Goal: Task Accomplishment & Management: Use online tool/utility

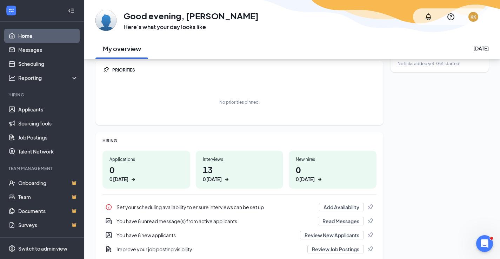
scroll to position [60, 0]
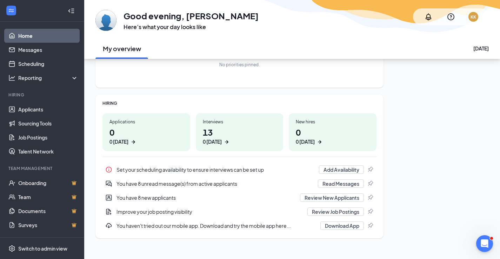
click at [245, 129] on h1 "13 0 [DATE]" at bounding box center [240, 135] width 74 height 19
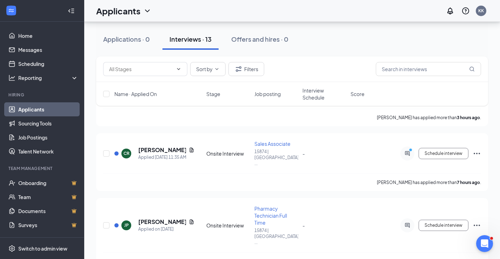
scroll to position [105, 0]
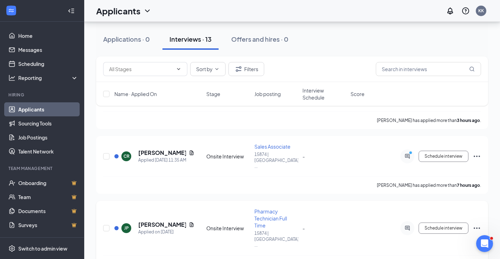
click at [271, 208] on span "Pharmacy Technician Full Time" at bounding box center [270, 218] width 33 height 20
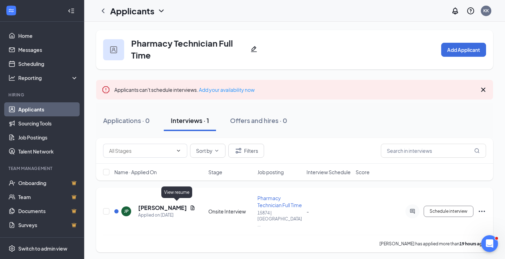
click at [191, 207] on icon "Document" at bounding box center [193, 207] width 4 height 5
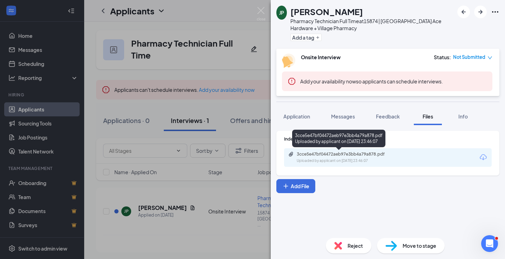
click at [349, 160] on div "Uploaded by applicant on [DATE] 23:46:07" at bounding box center [349, 161] width 105 height 6
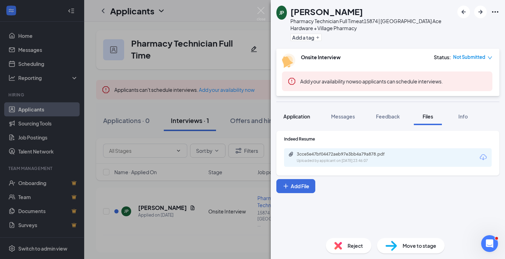
click at [304, 114] on span "Application" at bounding box center [296, 116] width 27 height 6
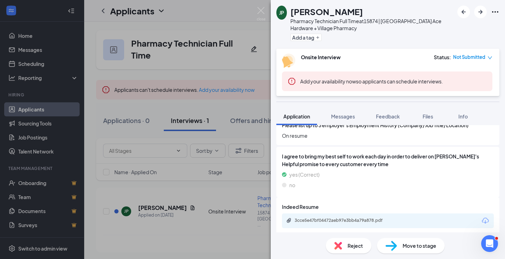
scroll to position [567, 0]
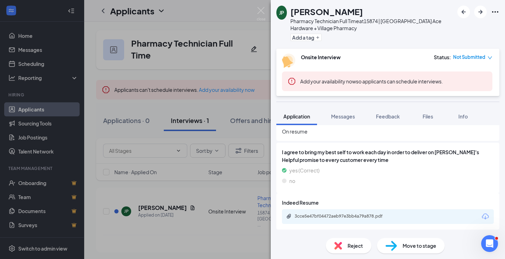
click at [482, 218] on icon "Download" at bounding box center [485, 217] width 7 height 6
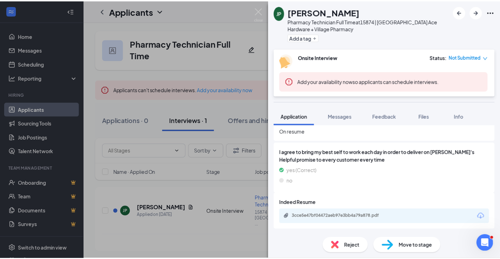
scroll to position [564, 0]
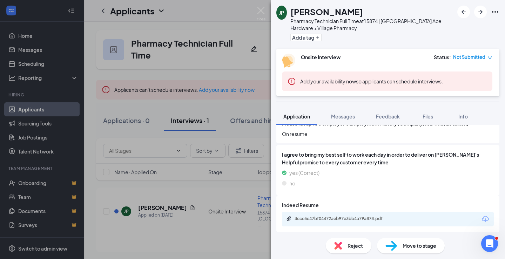
click at [257, 6] on div "JP [PERSON_NAME] Pharmacy Technician Full Time at 15874 | [GEOGRAPHIC_DATA] Ace…" at bounding box center [252, 129] width 505 height 259
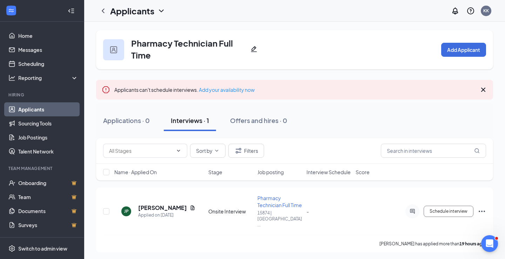
click at [196, 123] on div "Interviews · 1" at bounding box center [190, 120] width 38 height 9
click at [127, 123] on div "Applications · 0" at bounding box center [126, 120] width 47 height 9
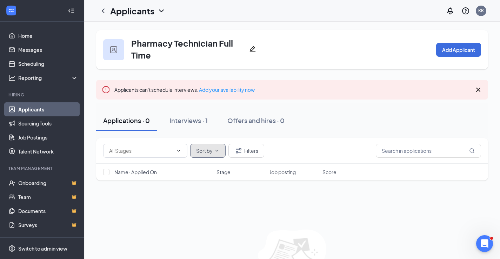
click at [210, 144] on button "Sort by" at bounding box center [207, 151] width 35 height 14
click at [216, 197] on div "Job posting" at bounding box center [232, 200] width 76 height 7
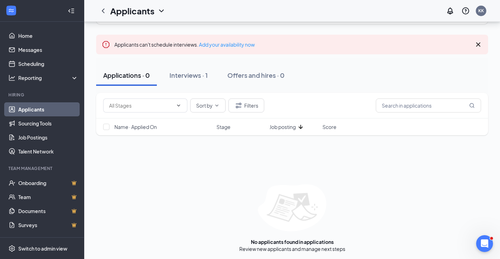
scroll to position [47, 0]
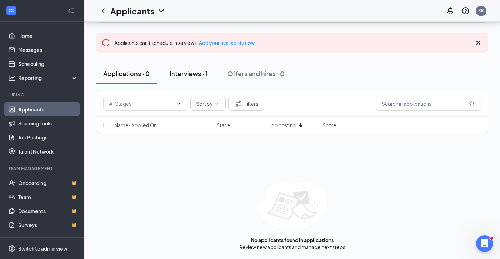
click at [169, 75] on button "Interviews · 1" at bounding box center [188, 73] width 52 height 21
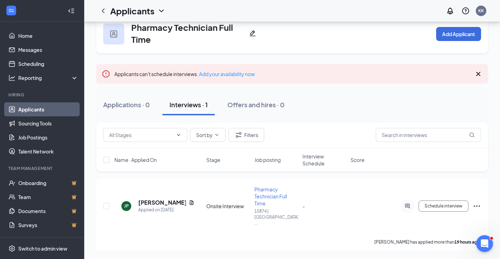
scroll to position [4, 0]
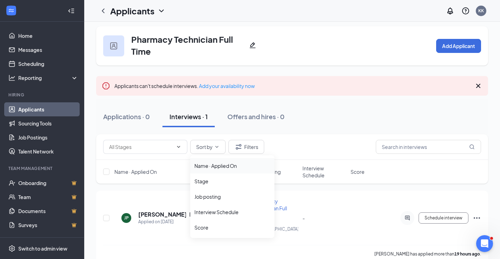
click at [217, 166] on div "Name · Applied On" at bounding box center [232, 165] width 76 height 7
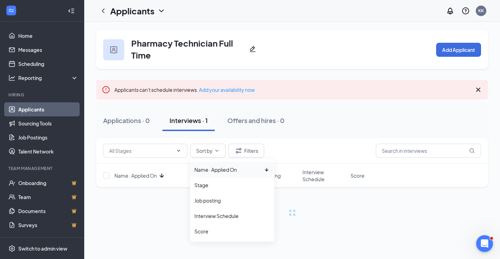
scroll to position [0, 0]
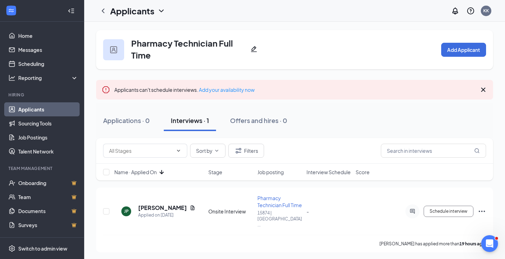
click at [30, 109] on link "Applicants" at bounding box center [48, 109] width 60 height 14
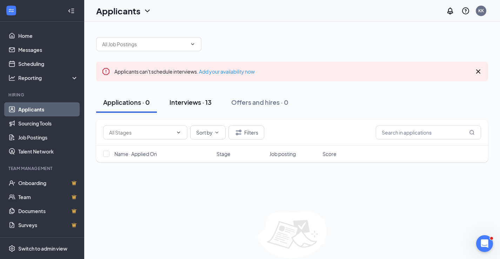
click at [194, 103] on div "Interviews · 13" at bounding box center [190, 102] width 42 height 9
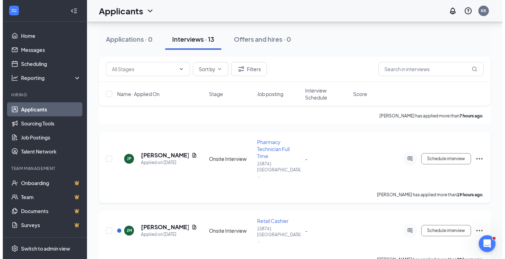
scroll to position [175, 0]
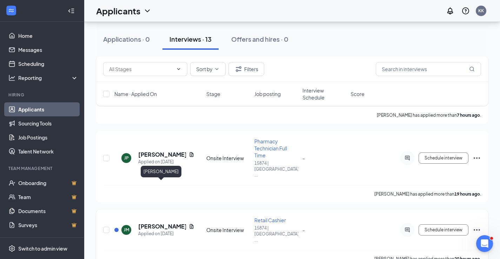
click at [158, 223] on h5 "[PERSON_NAME]" at bounding box center [162, 227] width 48 height 8
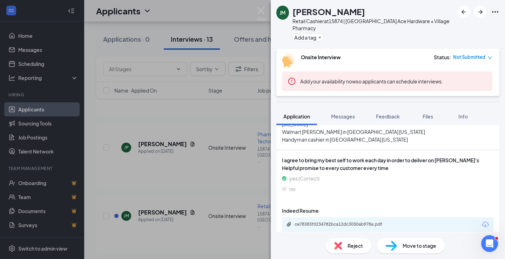
scroll to position [582, 0]
click at [327, 221] on div "ce78383f0234782bca12dc3050ab978a.pdf" at bounding box center [343, 224] width 114 height 7
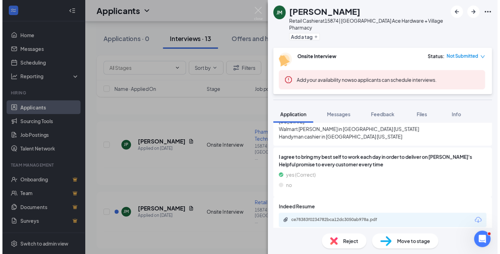
scroll to position [580, 0]
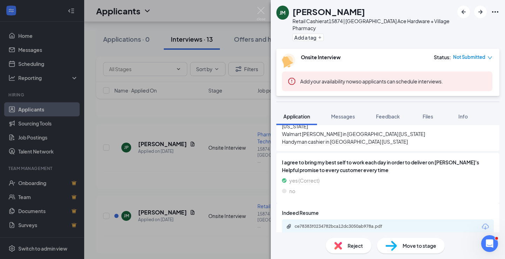
click at [259, 9] on img at bounding box center [261, 14] width 9 height 14
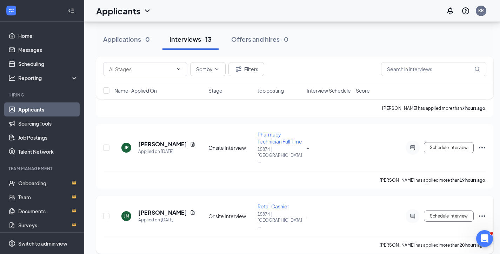
scroll to position [245, 0]
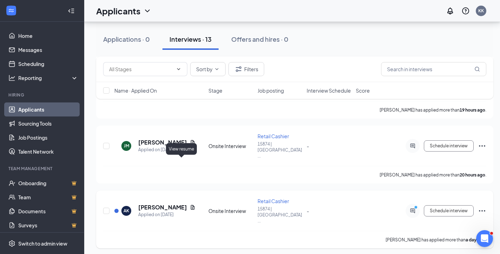
click at [191, 205] on icon "Document" at bounding box center [193, 207] width 4 height 5
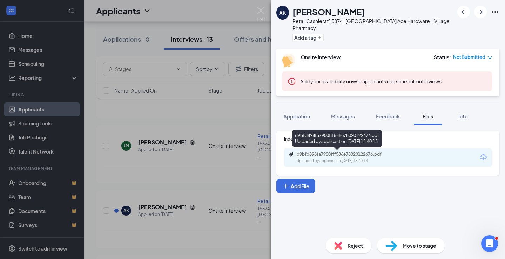
click at [339, 154] on div "d9bfd898fa7900fff586e78020122676.pdf" at bounding box center [346, 154] width 98 height 6
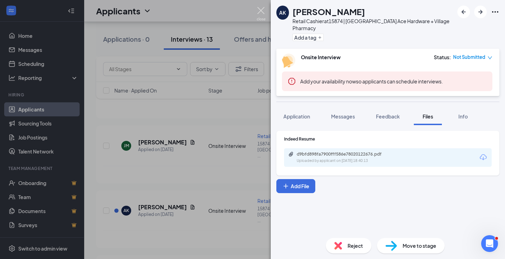
click at [260, 14] on img at bounding box center [261, 14] width 9 height 14
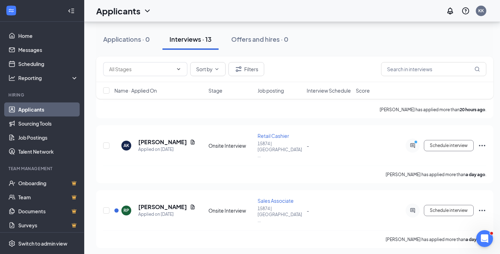
scroll to position [386, 0]
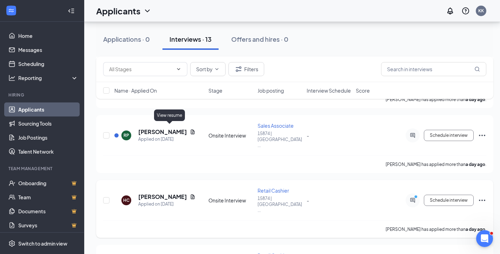
click at [191, 194] on icon "Document" at bounding box center [193, 196] width 4 height 5
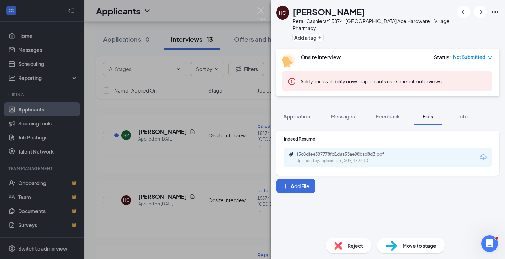
click at [355, 154] on div "f5c0dfee307778fd1daa53ae98bad8d3.pdf" at bounding box center [346, 154] width 98 height 6
click at [265, 10] on img at bounding box center [261, 14] width 9 height 14
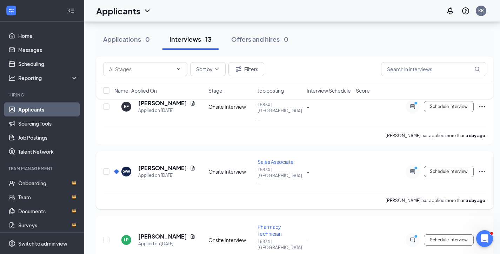
scroll to position [561, 0]
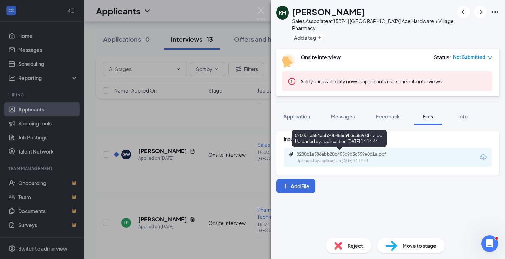
click at [350, 158] on div "Uploaded by applicant on [DATE] 14:14:44" at bounding box center [349, 161] width 105 height 6
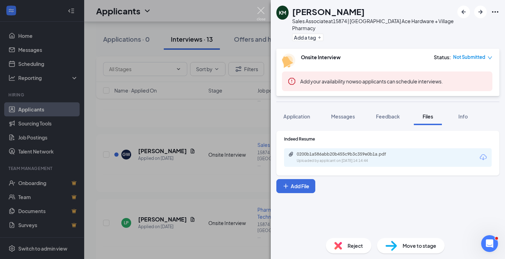
click at [261, 10] on img at bounding box center [261, 14] width 9 height 14
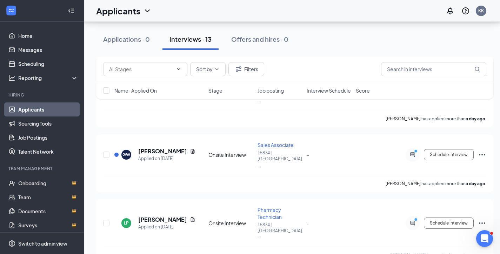
scroll to position [596, 0]
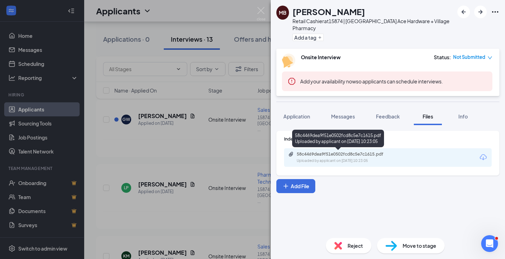
click at [362, 157] on div "58c4469dea9f51e0502fcd8c5e7c1615.pdf Uploaded by applicant on [DATE] 10:23:05" at bounding box center [345, 157] width 114 height 12
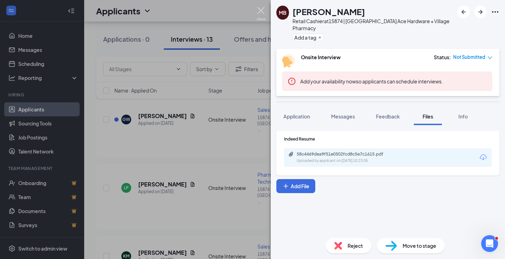
click at [265, 10] on img at bounding box center [261, 14] width 9 height 14
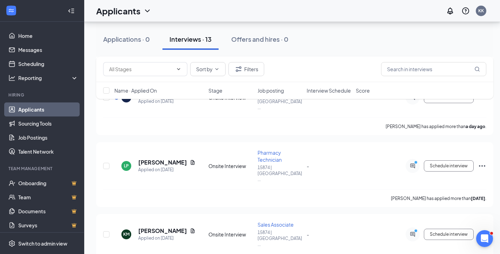
scroll to position [630, 0]
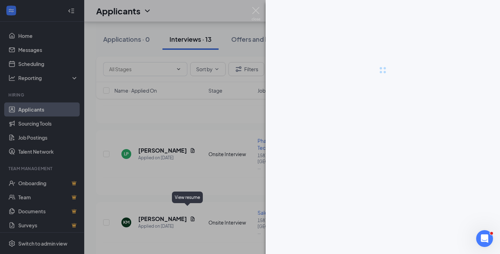
scroll to position [625, 0]
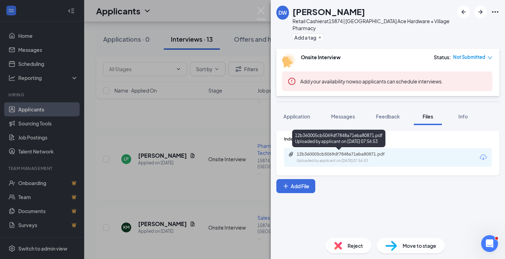
click at [364, 156] on div "12b360005cb5069df7848a71eba80871.pdf" at bounding box center [346, 154] width 98 height 6
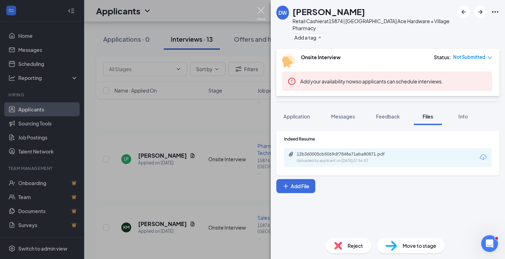
click at [265, 8] on img at bounding box center [261, 14] width 9 height 14
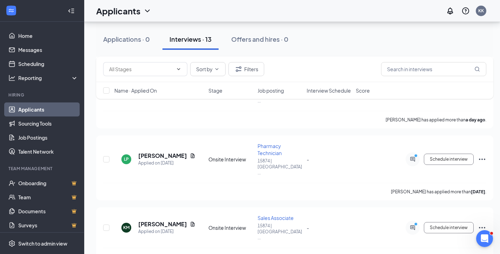
scroll to position [630, 0]
